Goal: Task Accomplishment & Management: Complete application form

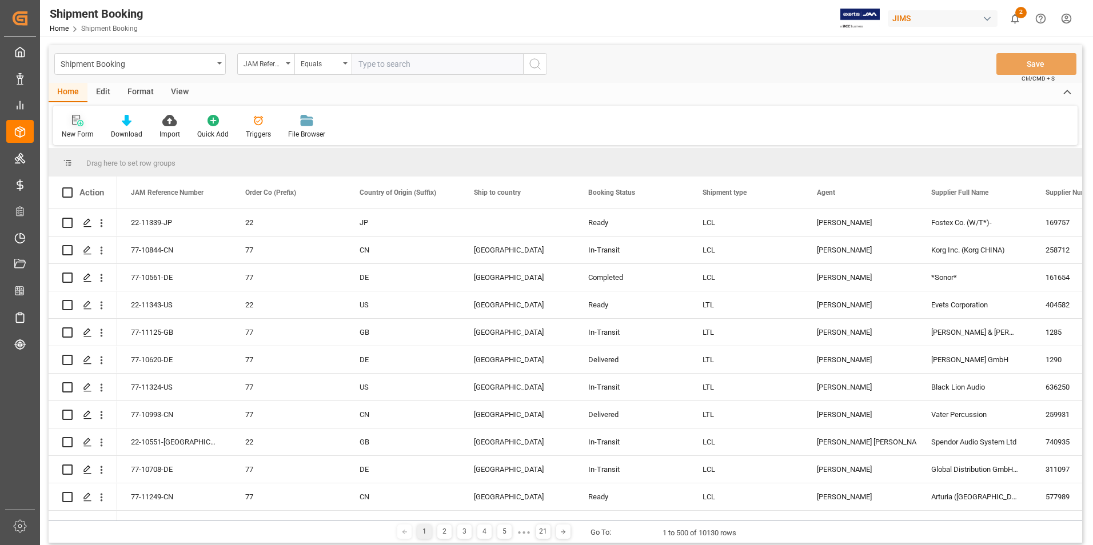
click at [67, 131] on div "New Form" at bounding box center [78, 134] width 32 height 10
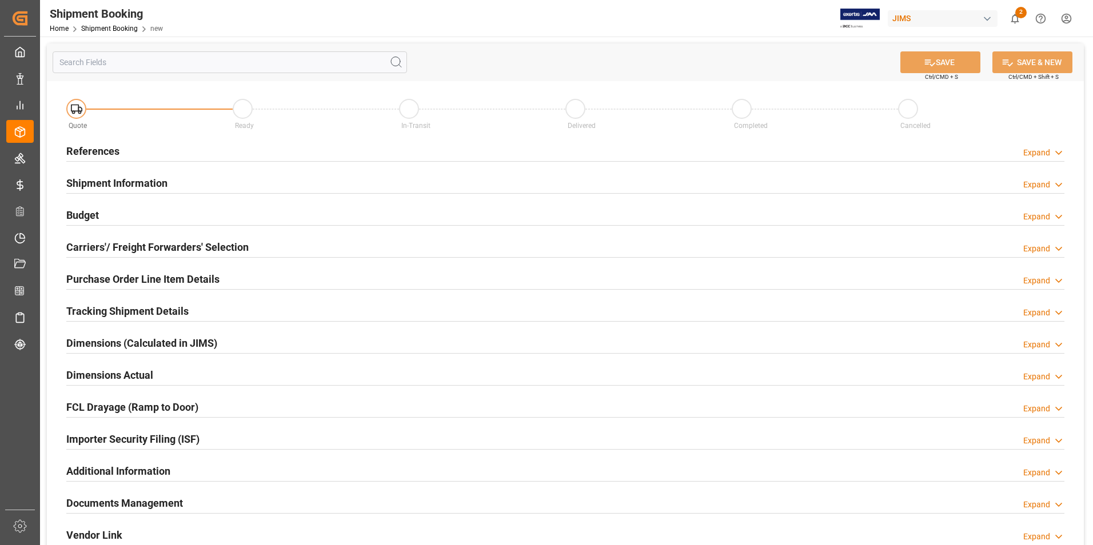
click at [101, 146] on h2 "References" at bounding box center [92, 150] width 53 height 15
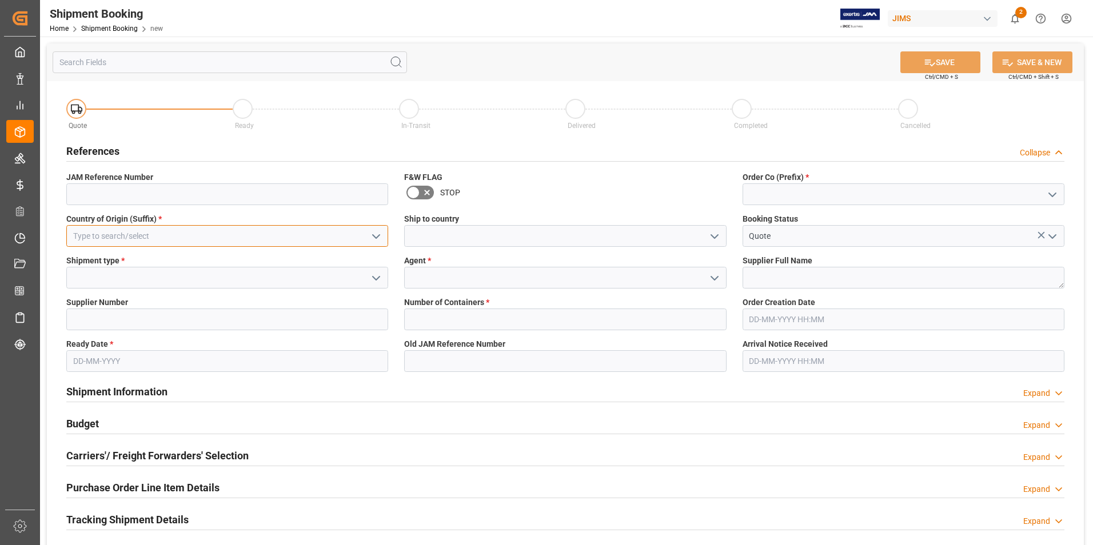
click at [200, 239] on input at bounding box center [227, 236] width 322 height 22
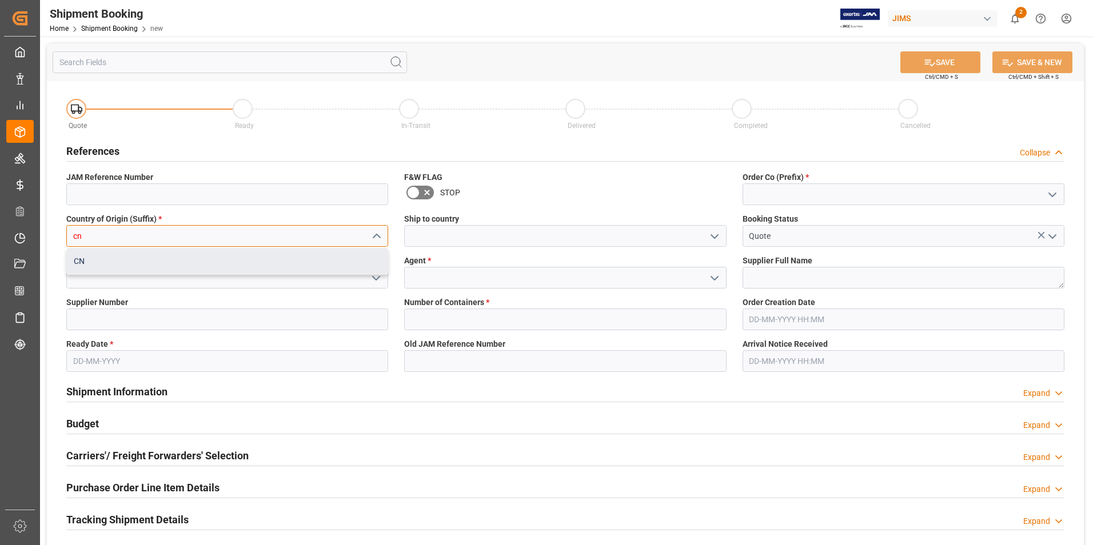
click at [193, 263] on div "CN" at bounding box center [227, 262] width 321 height 26
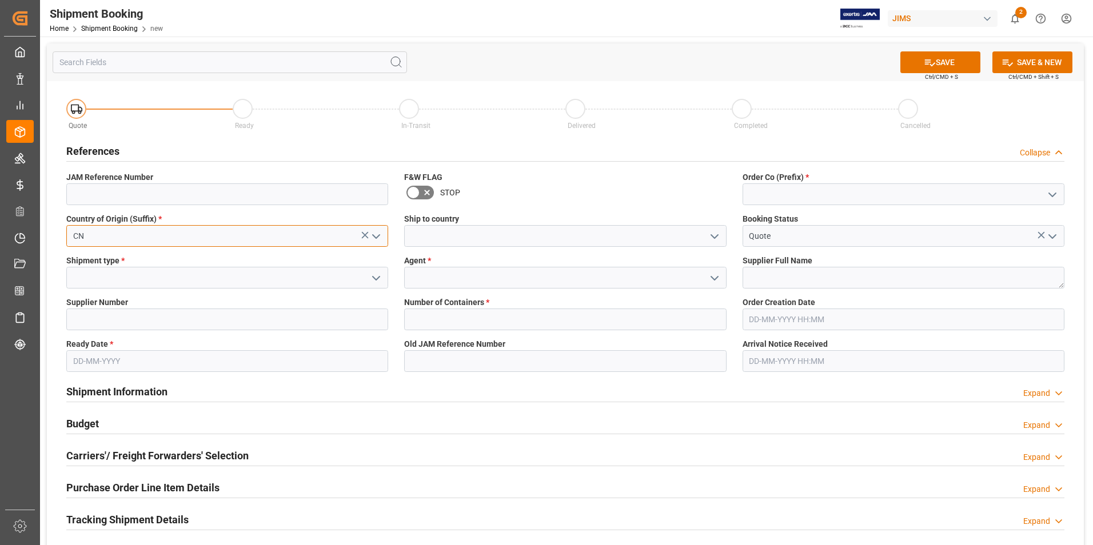
type input "CN"
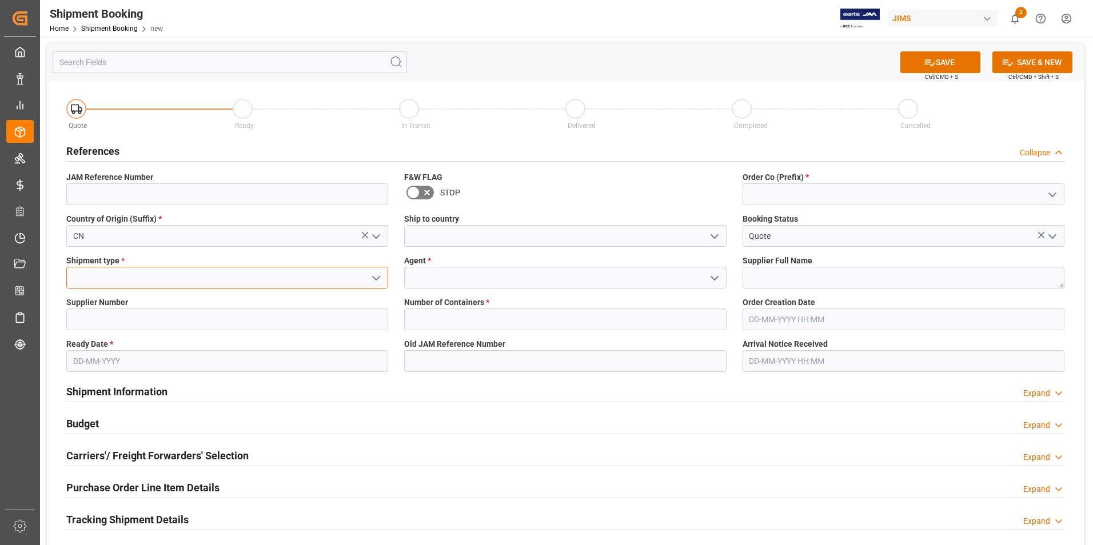
click at [188, 276] on input at bounding box center [227, 278] width 322 height 22
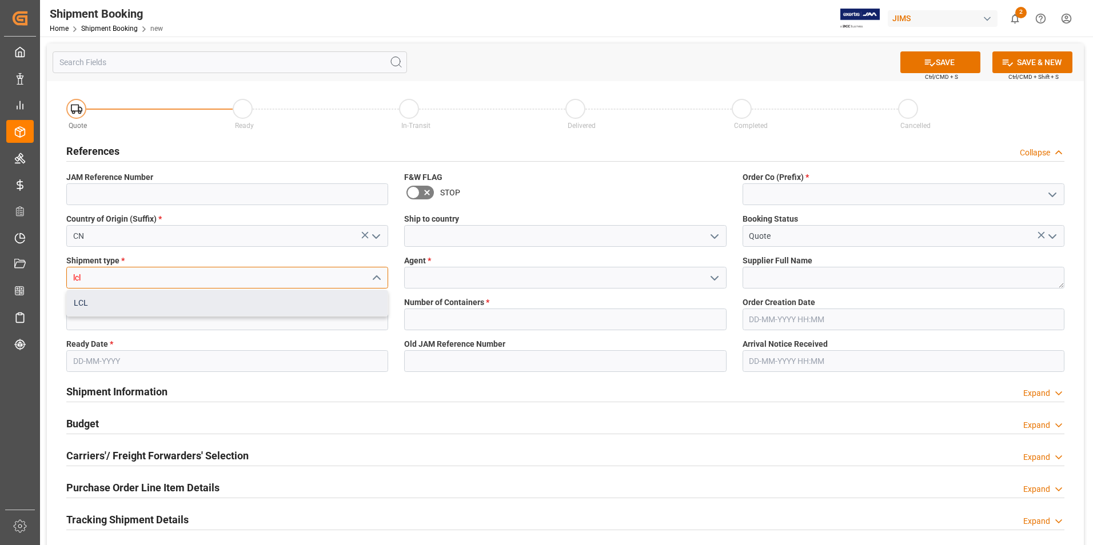
click at [182, 301] on div "LCL" at bounding box center [227, 303] width 321 height 26
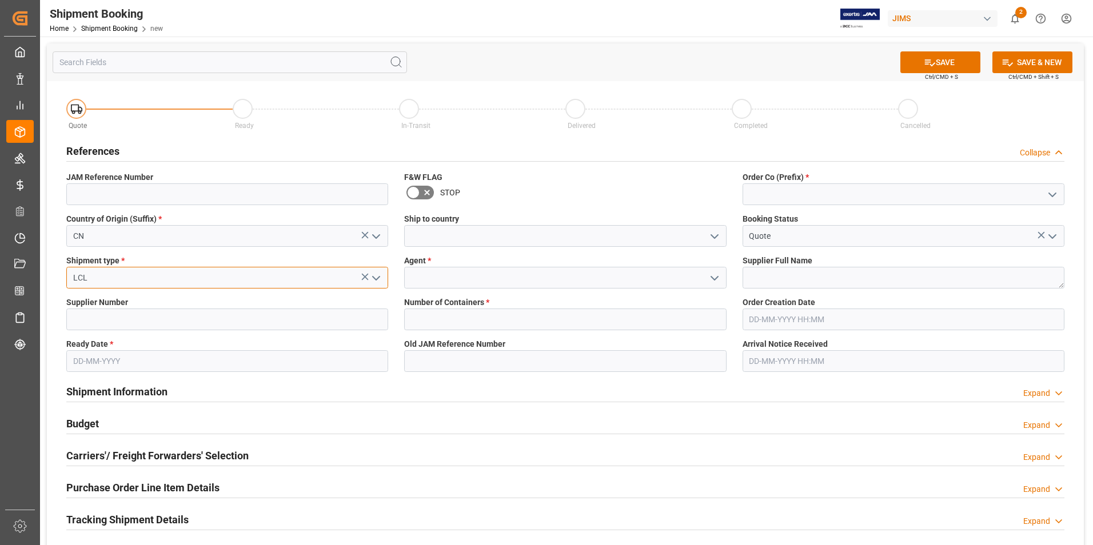
type input "LCL"
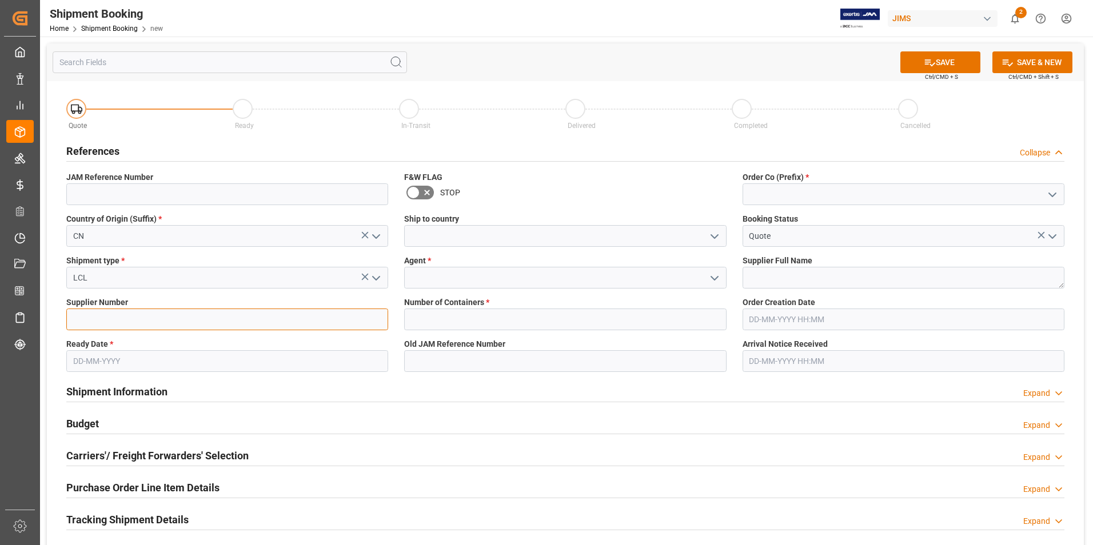
click at [180, 318] on input at bounding box center [227, 320] width 322 height 22
type input "679520"
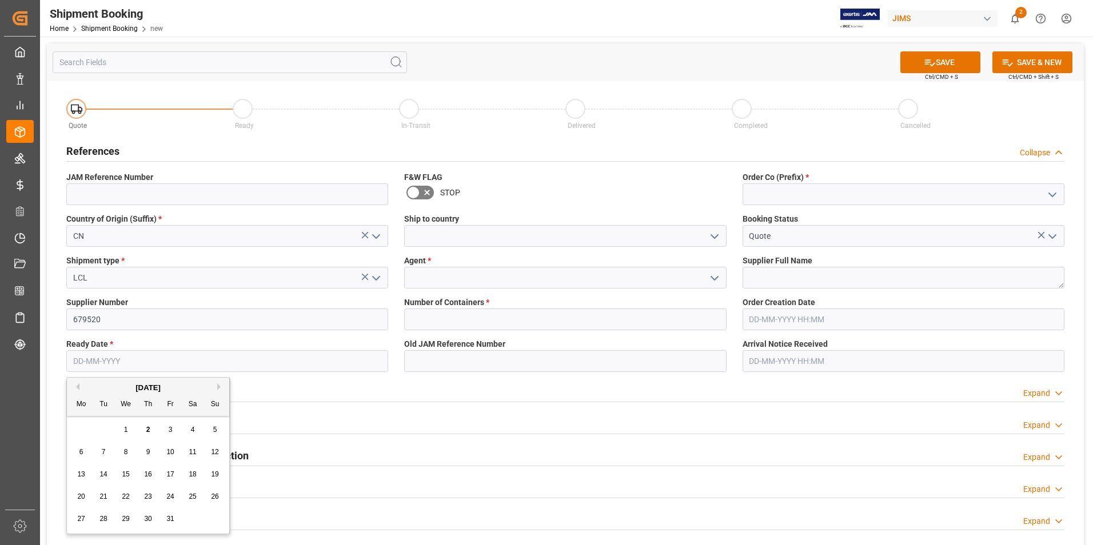
click at [145, 362] on input "text" at bounding box center [227, 361] width 322 height 22
click at [107, 428] on div "2" at bounding box center [104, 431] width 14 height 14
type input "[DATE]"
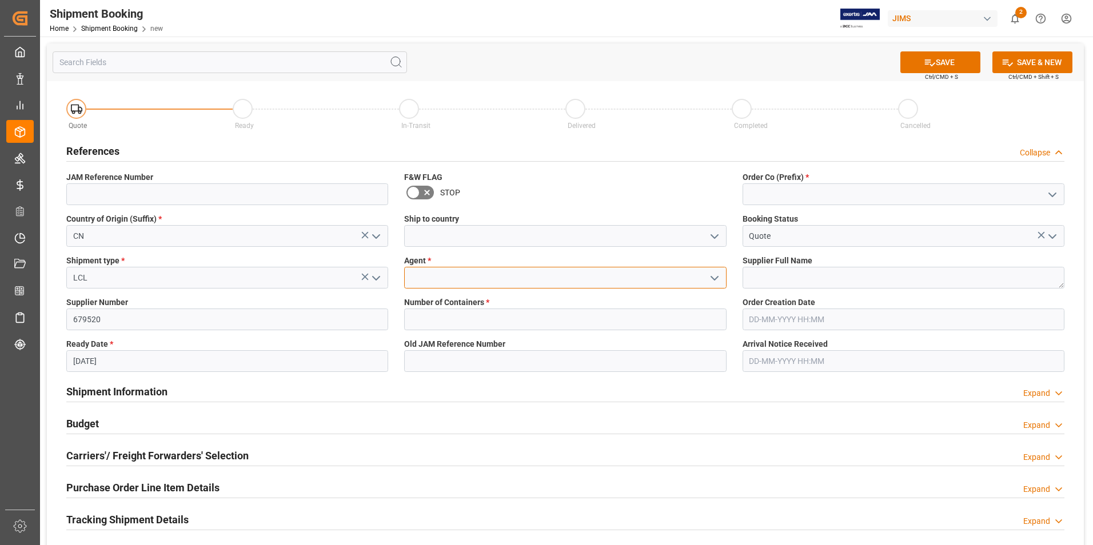
click at [458, 269] on input at bounding box center [565, 278] width 322 height 22
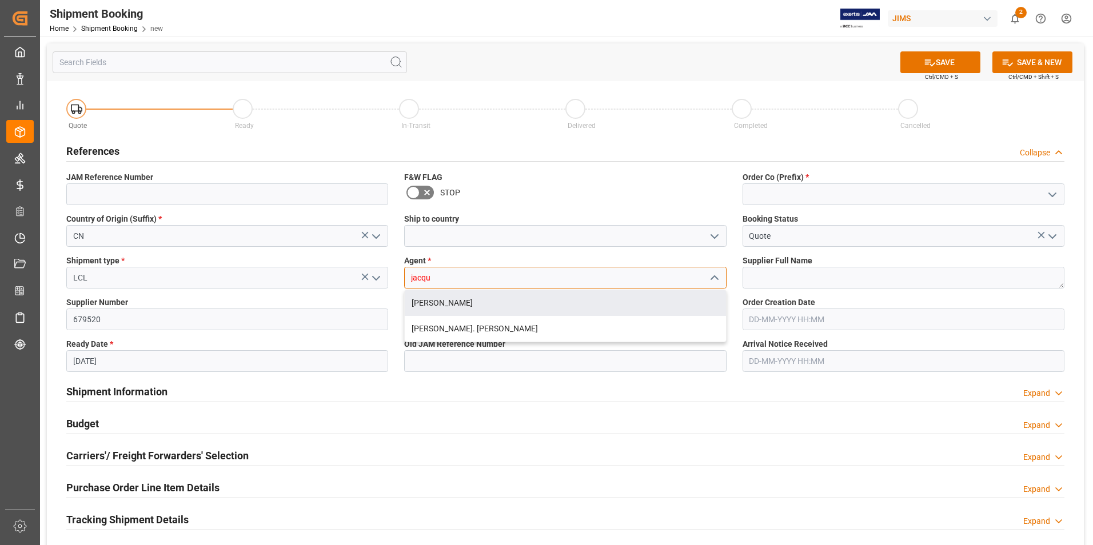
click at [457, 301] on div "[PERSON_NAME]" at bounding box center [565, 303] width 321 height 26
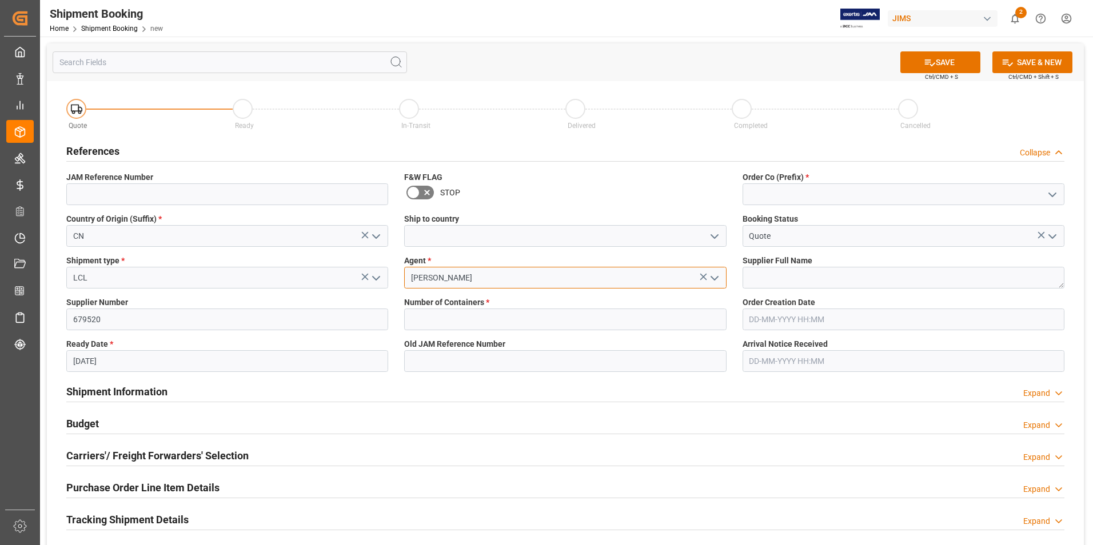
type input "[PERSON_NAME]"
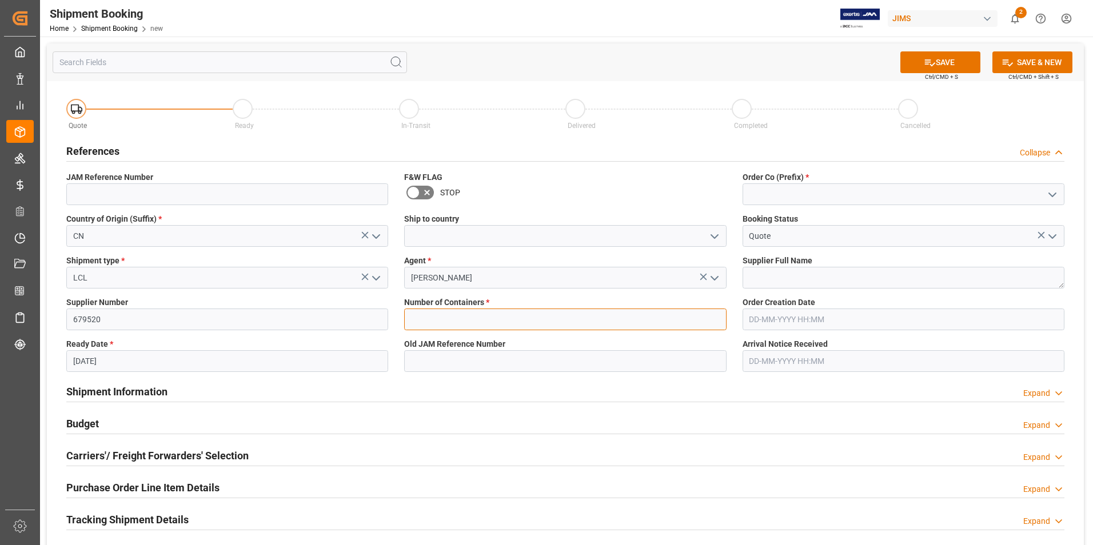
click at [465, 321] on input "text" at bounding box center [565, 320] width 322 height 22
type input "0"
click at [802, 194] on input at bounding box center [904, 195] width 322 height 22
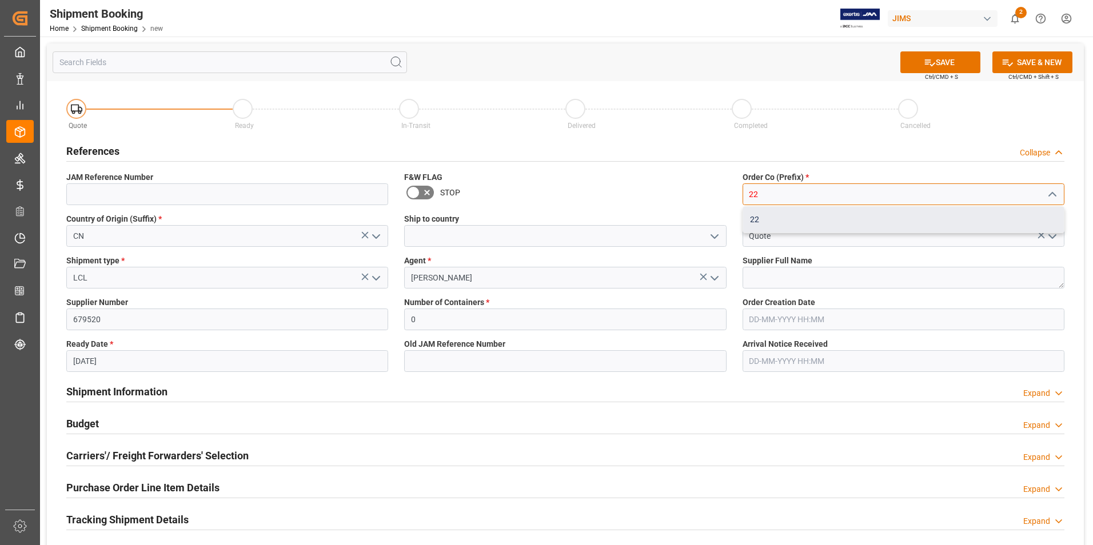
click at [799, 221] on div "22" at bounding box center [903, 220] width 321 height 26
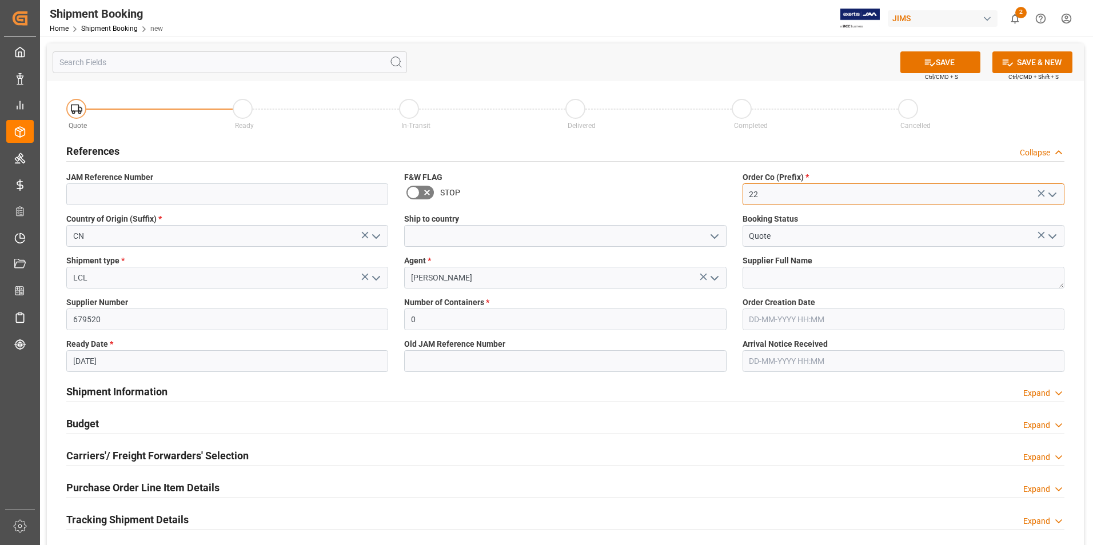
type input "22"
click at [802, 277] on textarea at bounding box center [904, 278] width 322 height 22
click at [782, 272] on textarea at bounding box center [904, 278] width 322 height 22
paste textarea "79520 Dual GmbH"
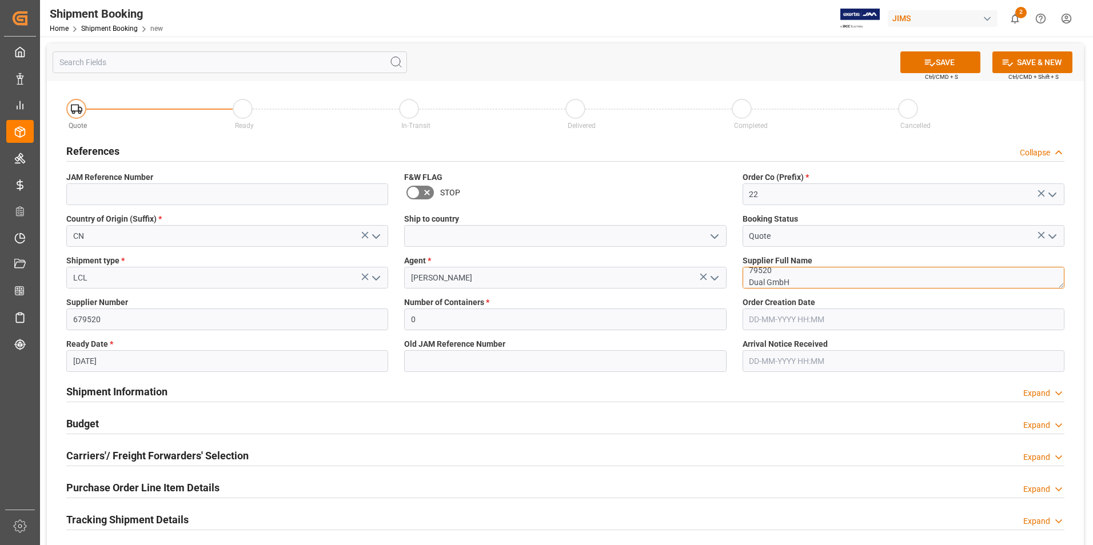
type textarea "79520 Dual GmbH"
click at [724, 369] on input at bounding box center [565, 361] width 322 height 22
click at [938, 60] on button "SAVE" at bounding box center [940, 62] width 80 height 22
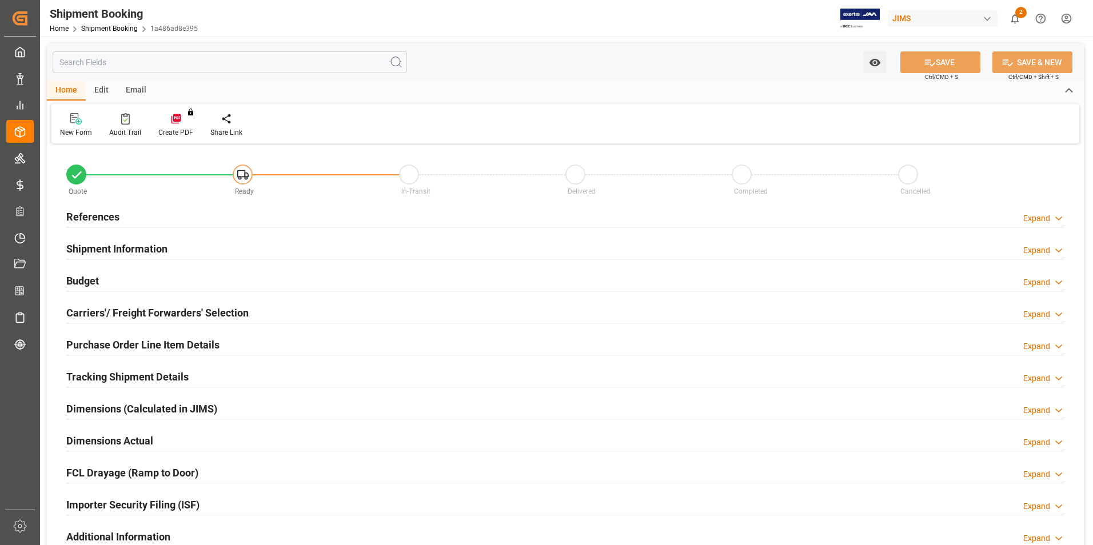
type input "0"
type input "[DATE]"
click at [93, 216] on h2 "References" at bounding box center [92, 216] width 53 height 15
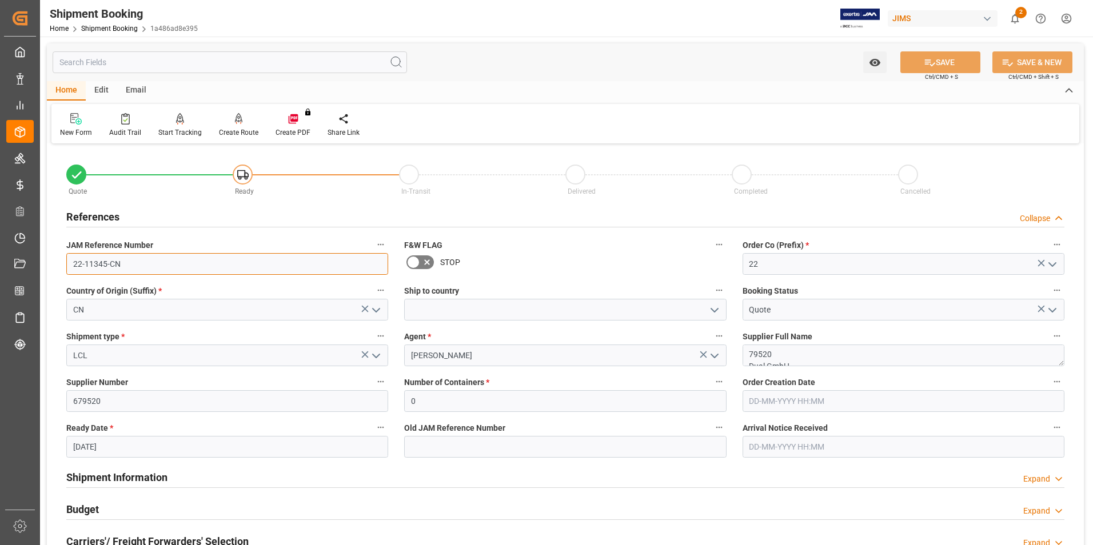
drag, startPoint x: 130, startPoint y: 263, endPoint x: 54, endPoint y: 259, distance: 76.1
click at [54, 259] on div "Quote Ready In-Transit Delivered Completed Cancelled References Collapse JAM Re…" at bounding box center [565, 502] width 1037 height 711
drag, startPoint x: 353, startPoint y: 477, endPoint x: 162, endPoint y: 366, distance: 221.1
click at [353, 477] on div "Shipment Information Expand" at bounding box center [565, 477] width 998 height 22
click at [125, 260] on input "22-11345-CN" at bounding box center [227, 264] width 322 height 22
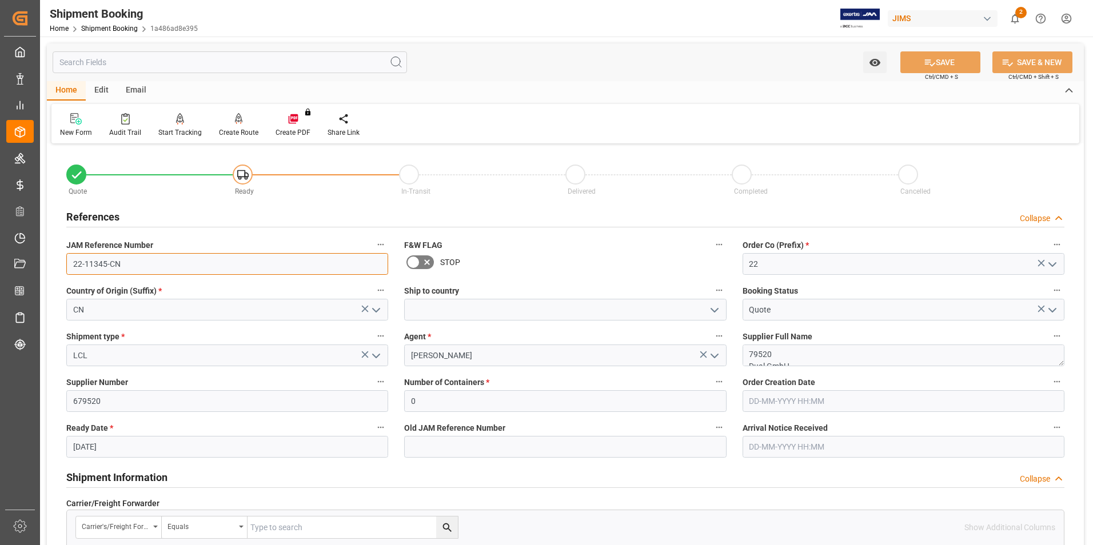
drag, startPoint x: 125, startPoint y: 260, endPoint x: 62, endPoint y: 260, distance: 63.5
click at [62, 260] on div "JAM Reference Number 22-11345-CN" at bounding box center [227, 256] width 338 height 46
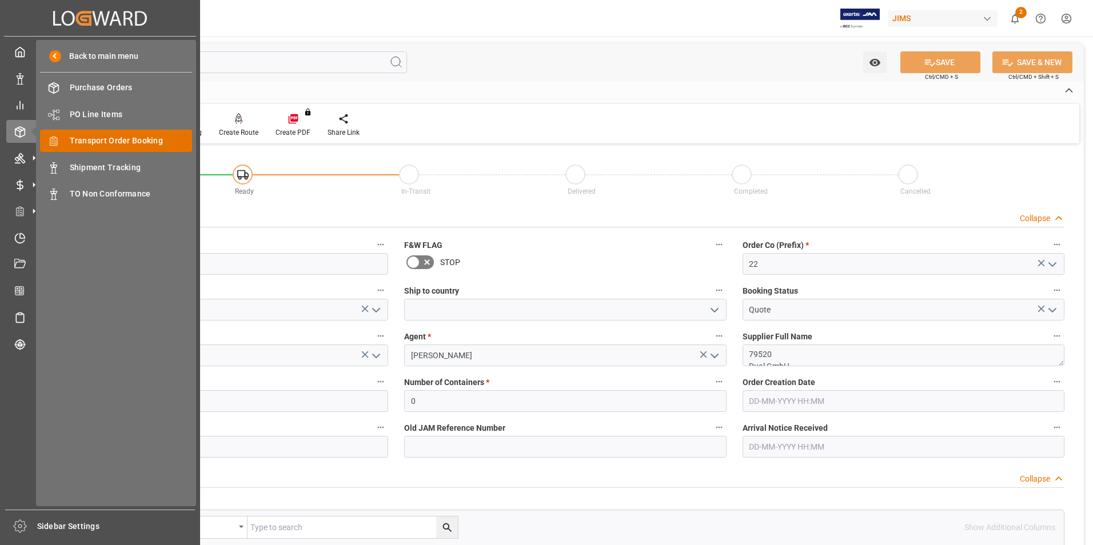
click at [114, 142] on span "Transport Order Booking" at bounding box center [131, 141] width 123 height 12
